Goal: Information Seeking & Learning: Learn about a topic

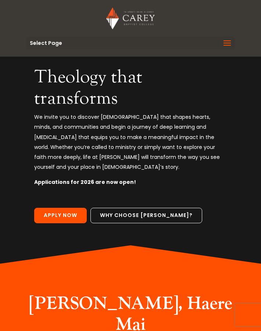
click at [226, 41] on span at bounding box center [228, 48] width 12 height 21
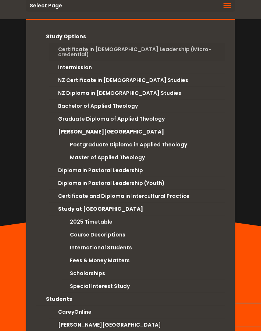
scroll to position [39, 0]
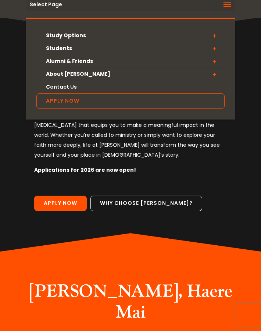
click at [217, 36] on span at bounding box center [214, 35] width 21 height 13
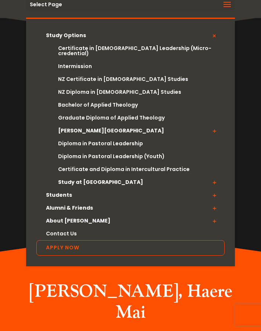
click at [228, 7] on span at bounding box center [228, 9] width 12 height 21
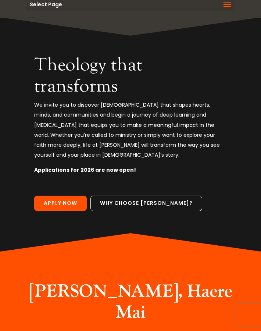
click at [228, 7] on span at bounding box center [228, 9] width 12 height 21
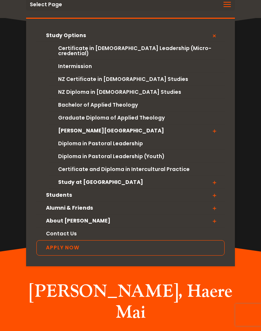
click at [214, 178] on span at bounding box center [214, 182] width 21 height 13
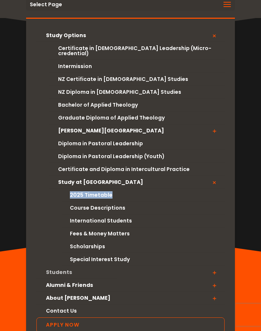
click at [93, 266] on link "Students" at bounding box center [130, 272] width 188 height 13
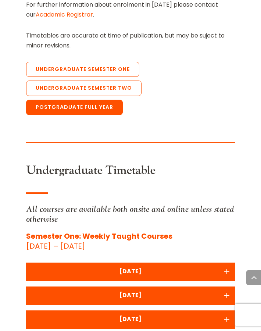
scroll to position [391, 0]
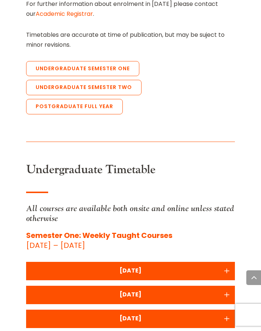
click at [123, 266] on div "MONDAY" at bounding box center [131, 271] width 202 height 10
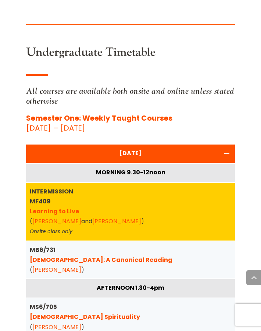
scroll to position [510, 0]
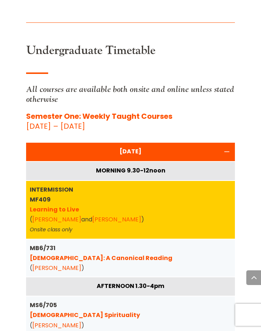
click at [124, 111] on strong "Semester One: Weekly Taught Courses" at bounding box center [99, 116] width 147 height 10
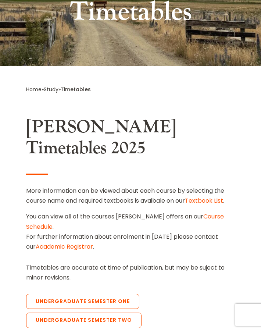
scroll to position [0, 0]
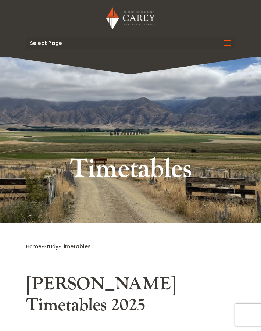
click at [229, 41] on span at bounding box center [228, 48] width 12 height 21
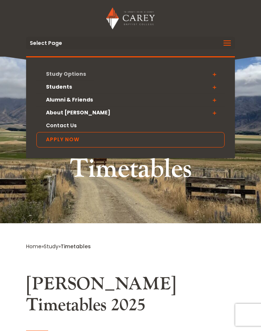
click at [123, 72] on link "Study Options" at bounding box center [130, 74] width 188 height 13
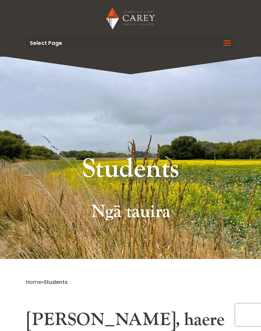
click at [230, 40] on span at bounding box center [228, 48] width 12 height 21
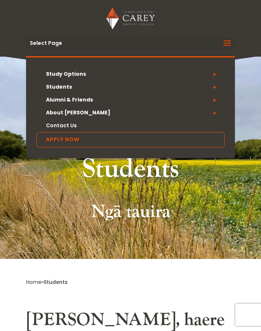
click at [212, 114] on span at bounding box center [214, 112] width 21 height 13
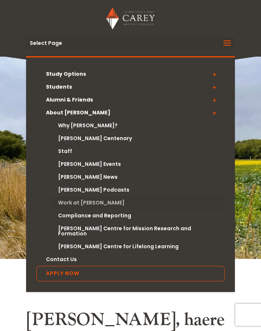
click at [75, 204] on link "Work at [PERSON_NAME]" at bounding box center [136, 203] width 175 height 13
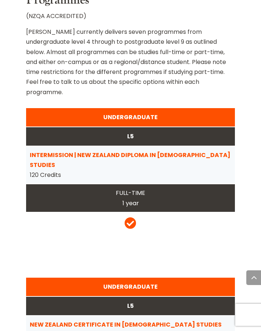
scroll to position [946, 0]
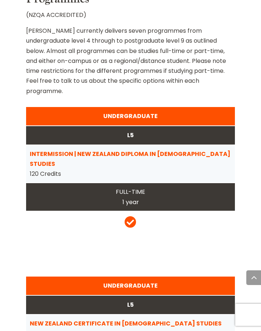
click at [134, 215] on span at bounding box center [131, 221] width 12 height 13
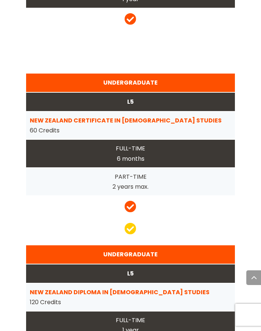
scroll to position [1152, 0]
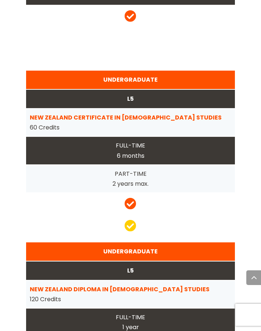
click at [128, 219] on span at bounding box center [131, 225] width 12 height 13
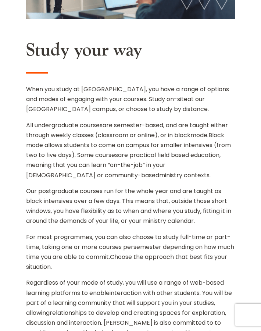
scroll to position [0, 0]
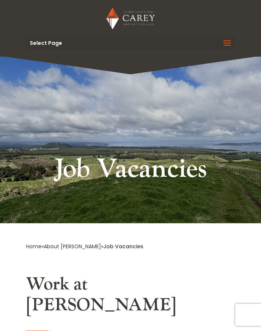
click at [226, 46] on span at bounding box center [228, 48] width 12 height 21
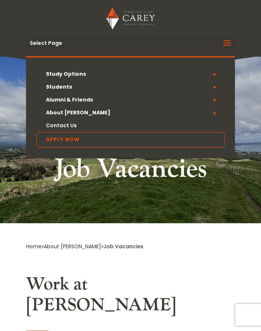
click at [214, 73] on span at bounding box center [214, 74] width 21 height 13
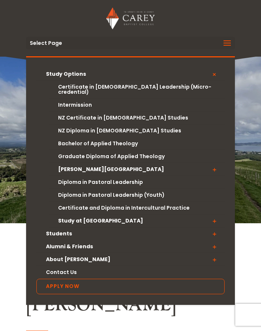
click at [216, 215] on span at bounding box center [214, 221] width 21 height 13
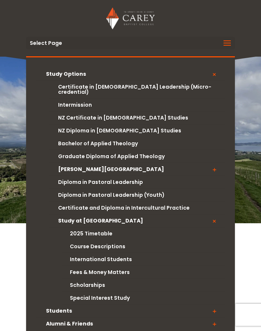
click at [215, 164] on span at bounding box center [214, 169] width 21 height 13
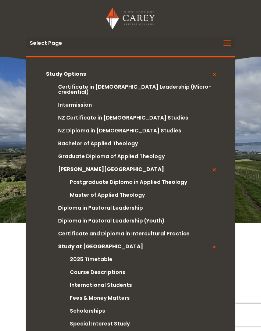
click at [215, 164] on span at bounding box center [214, 169] width 21 height 13
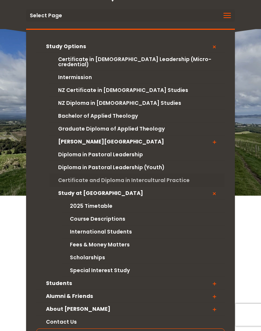
scroll to position [30, 0]
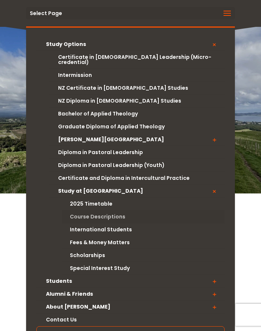
click at [112, 212] on link "Course Descriptions" at bounding box center [143, 217] width 163 height 13
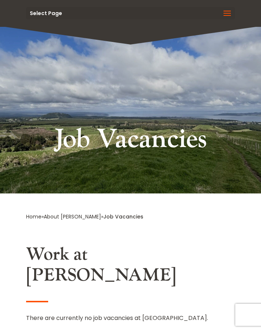
scroll to position [0, 0]
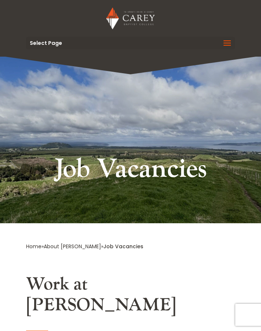
click at [223, 43] on span at bounding box center [228, 48] width 12 height 21
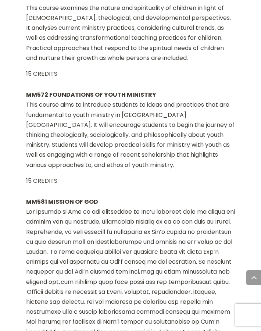
scroll to position [8935, 0]
